Goal: Communication & Community: Answer question/provide support

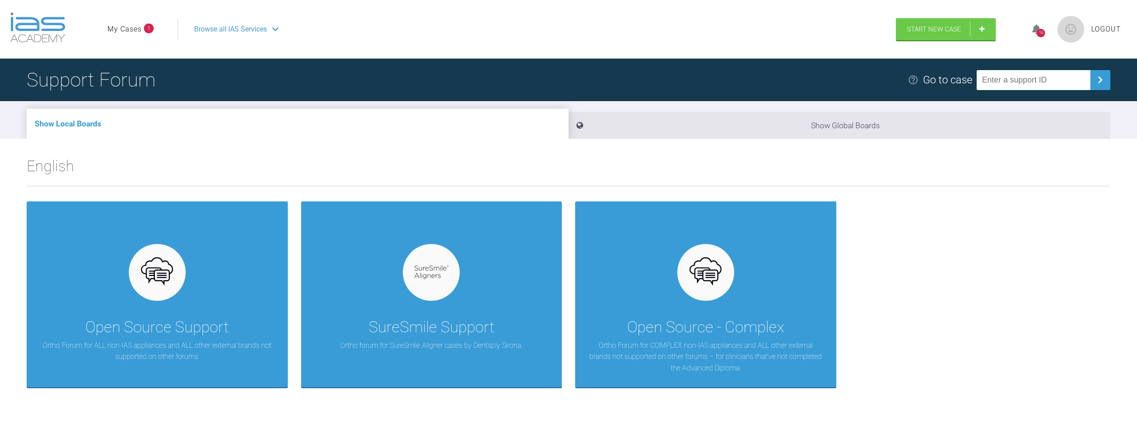
click at [136, 30] on link "My Cases" at bounding box center [124, 30] width 34 height 12
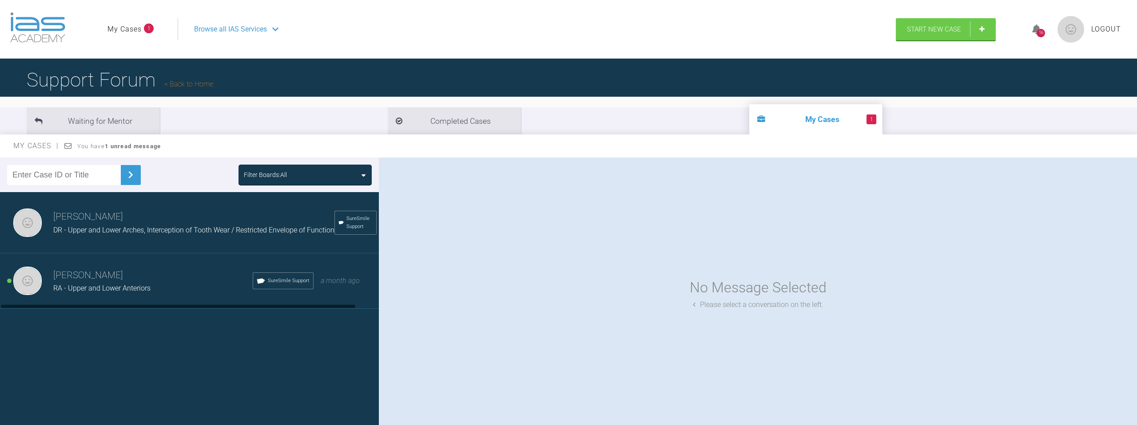
click at [174, 285] on div "RA - Upper and Lower Anteriors" at bounding box center [152, 289] width 199 height 12
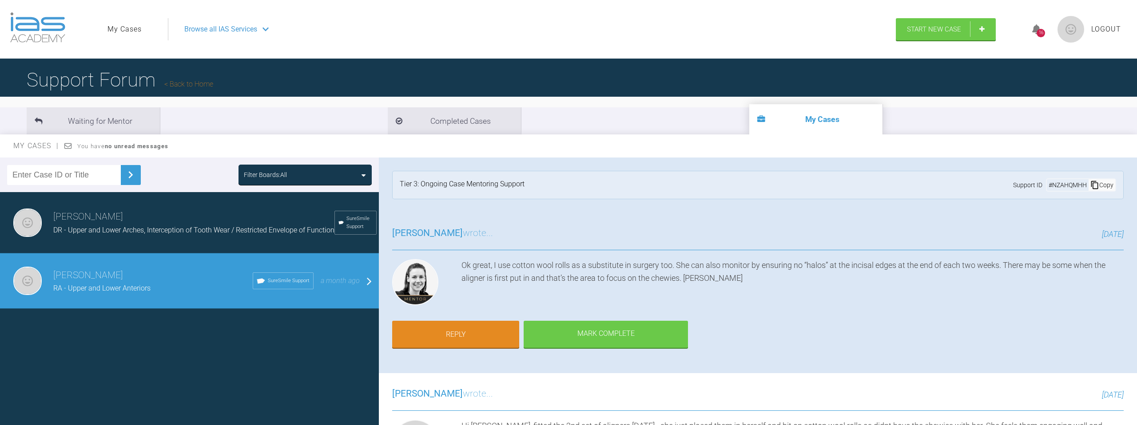
click at [144, 236] on div "[PERSON_NAME] DR - Upper and Lower Arches, Interception of Tooth Wear / Restric…" at bounding box center [189, 222] width 379 height 61
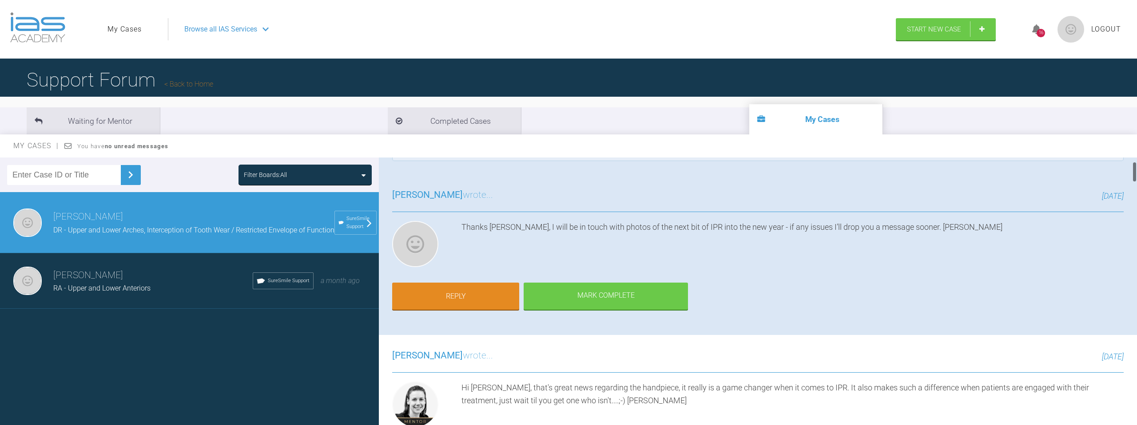
scroll to position [63, 0]
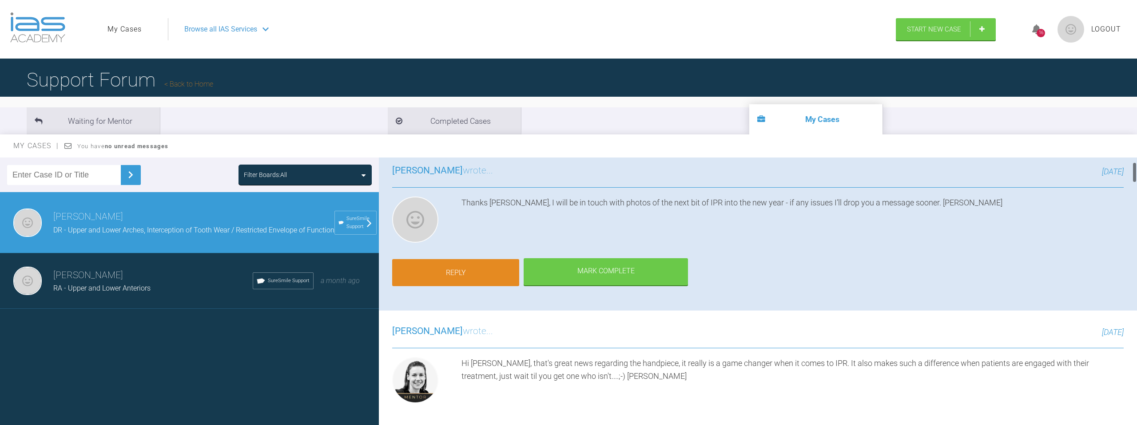
click at [455, 272] on link "Reply" at bounding box center [455, 273] width 127 height 28
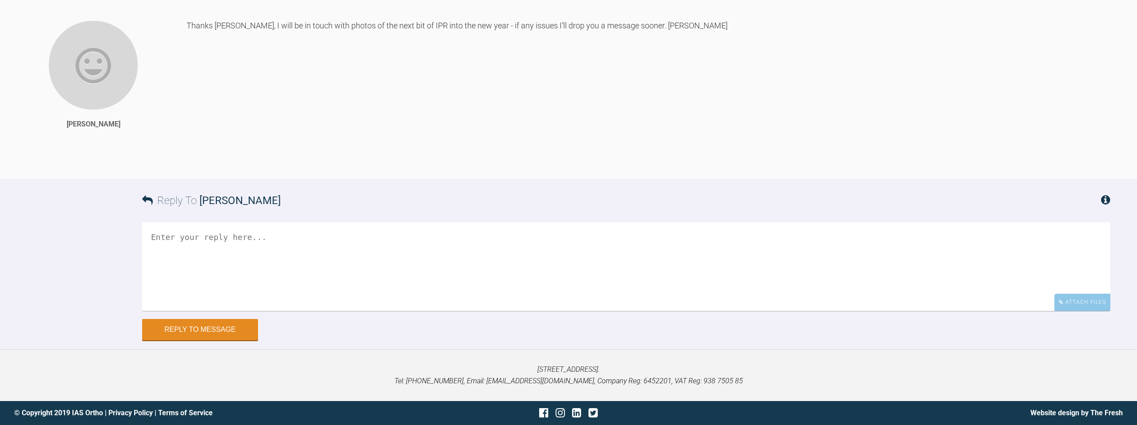
scroll to position [6432, 0]
click at [462, 264] on textarea at bounding box center [626, 266] width 968 height 89
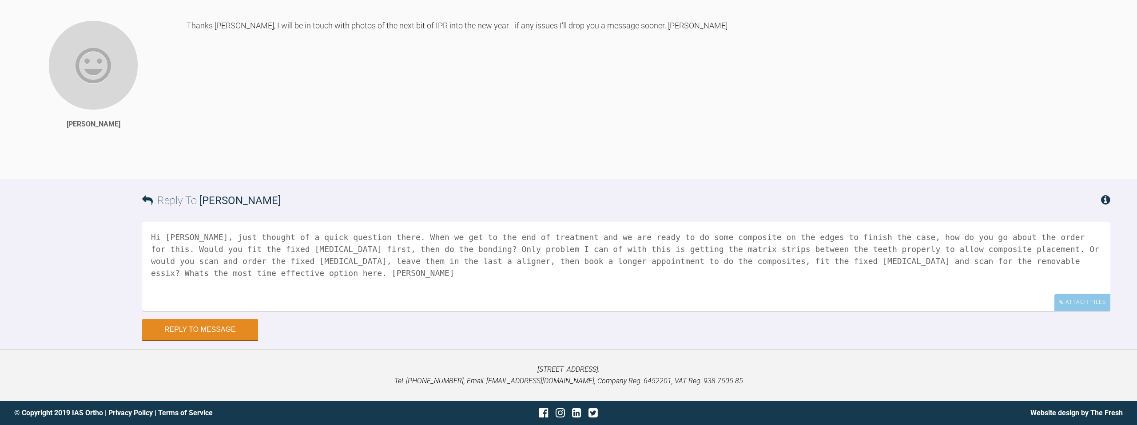
click at [286, 258] on textarea "Hi Kelly, just thought of a quick question there. When we get to the end of tre…" at bounding box center [626, 266] width 968 height 89
click at [448, 264] on textarea "Hi Kelly, just thought of a quick question there. When we get to the end of tre…" at bounding box center [626, 266] width 968 height 89
type textarea "Hi Kelly, just thought of a quick question there. When we get to the end of tre…"
click at [203, 337] on button "Reply to Message" at bounding box center [200, 330] width 116 height 21
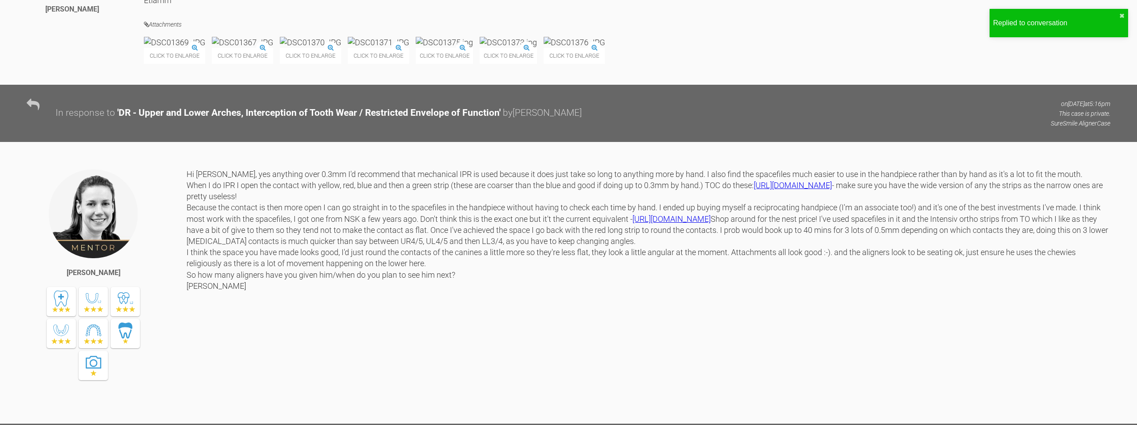
scroll to position [5128, 0]
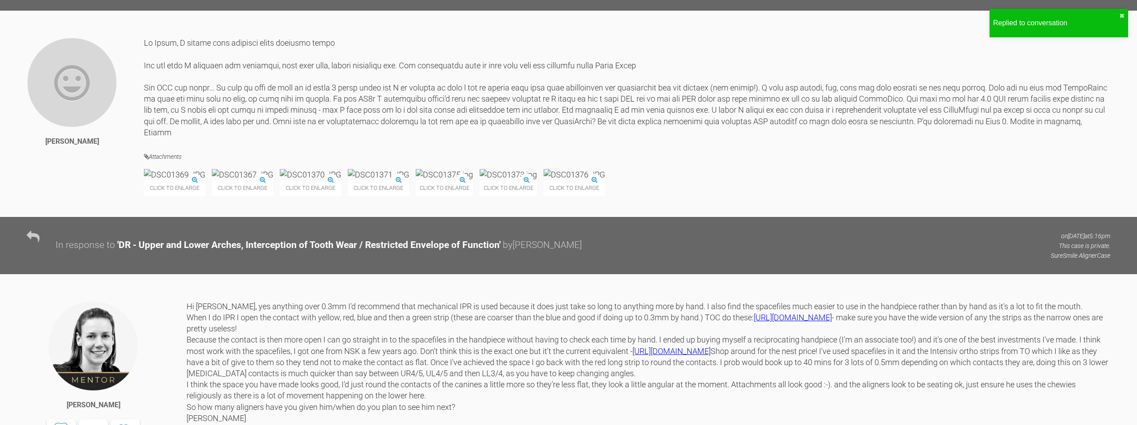
click at [167, 180] on img at bounding box center [174, 174] width 61 height 11
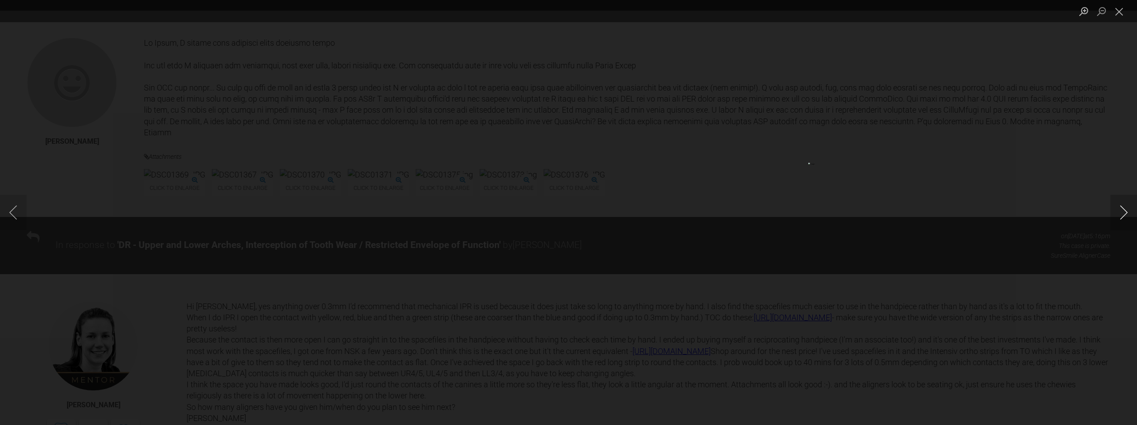
click at [1122, 212] on button "Next image" at bounding box center [1123, 213] width 27 height 36
click at [1121, 212] on button "Next image" at bounding box center [1123, 213] width 27 height 36
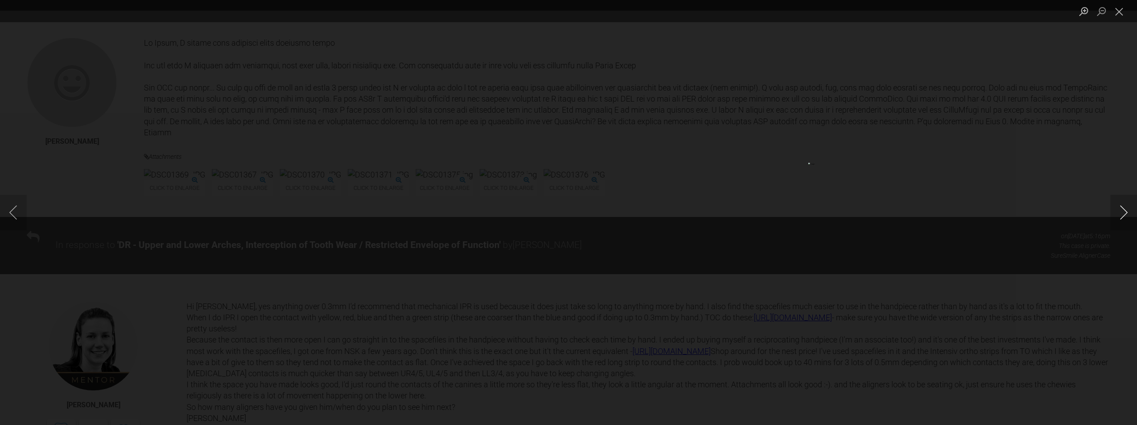
click at [1121, 212] on button "Next image" at bounding box center [1123, 213] width 27 height 36
click at [1114, 11] on button "Close lightbox" at bounding box center [1119, 12] width 18 height 16
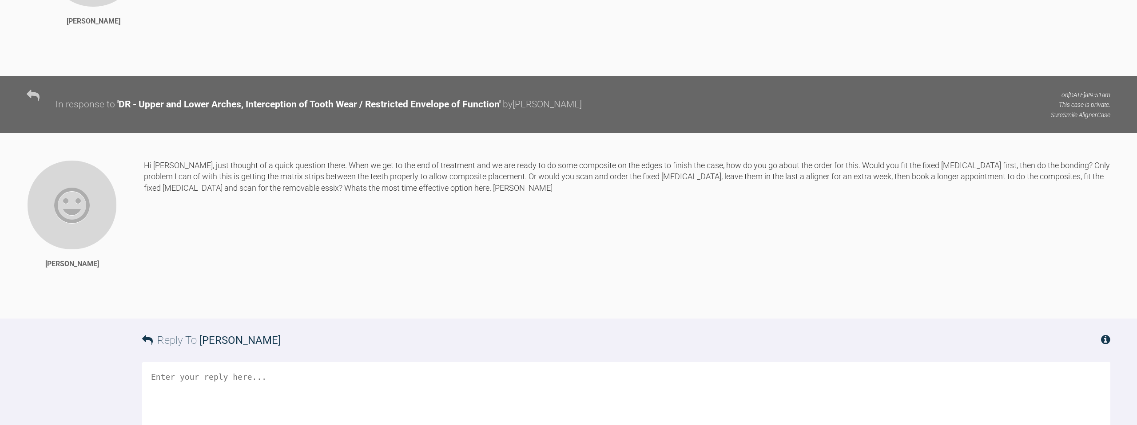
scroll to position [6675, 0]
